Goal: Information Seeking & Learning: Understand process/instructions

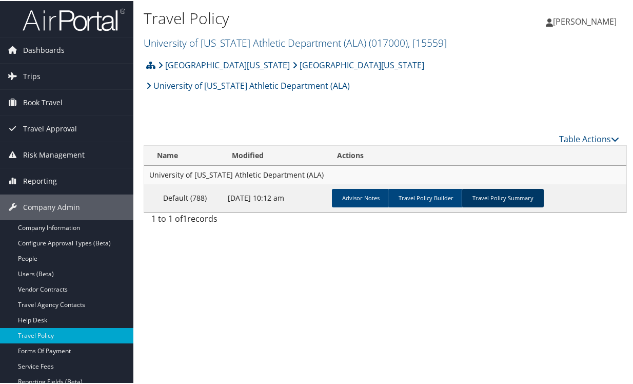
click at [512, 188] on link "Travel Policy Summary" at bounding box center [503, 197] width 82 height 18
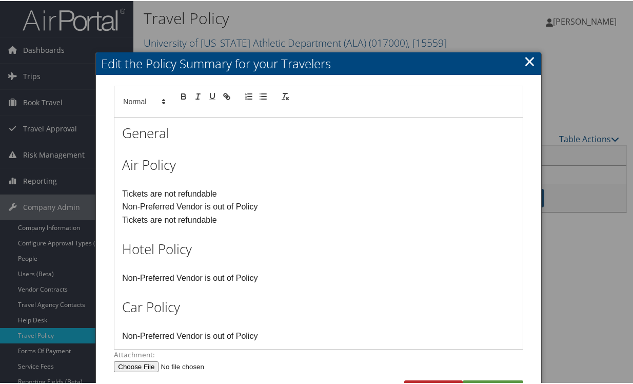
click at [266, 149] on p at bounding box center [318, 147] width 392 height 13
click at [524, 60] on link "×" at bounding box center [530, 60] width 12 height 21
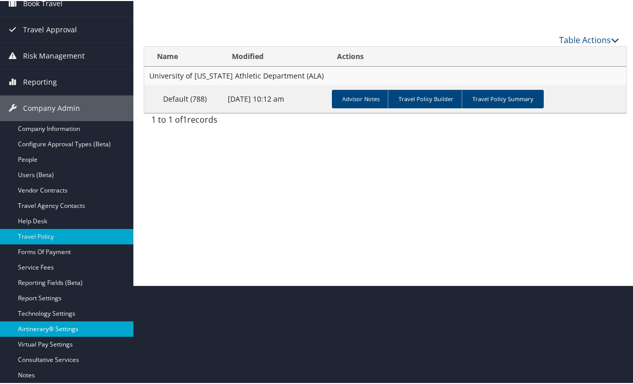
scroll to position [103, 0]
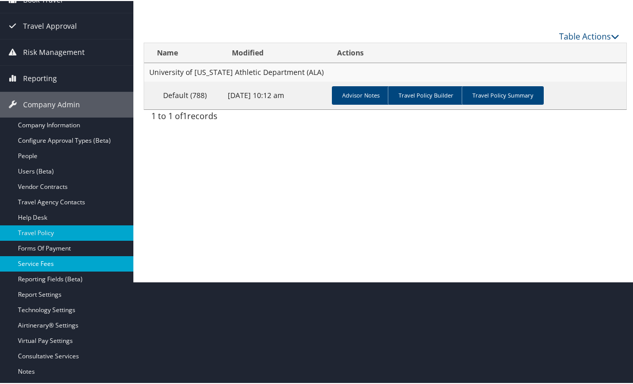
click at [39, 261] on link "Service Fees" at bounding box center [66, 262] width 133 height 15
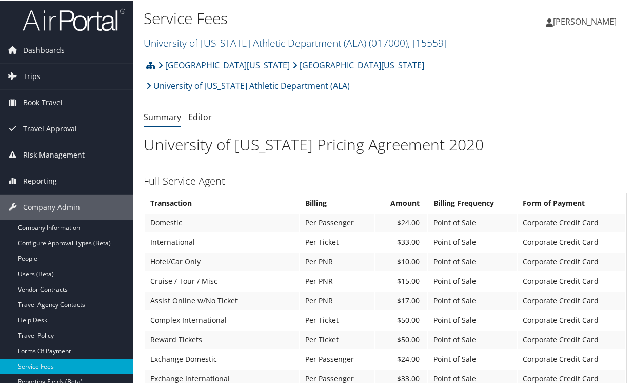
click at [265, 173] on h3 "Full Service Agent" at bounding box center [385, 180] width 483 height 14
